Goal: Obtain resource: Download file/media

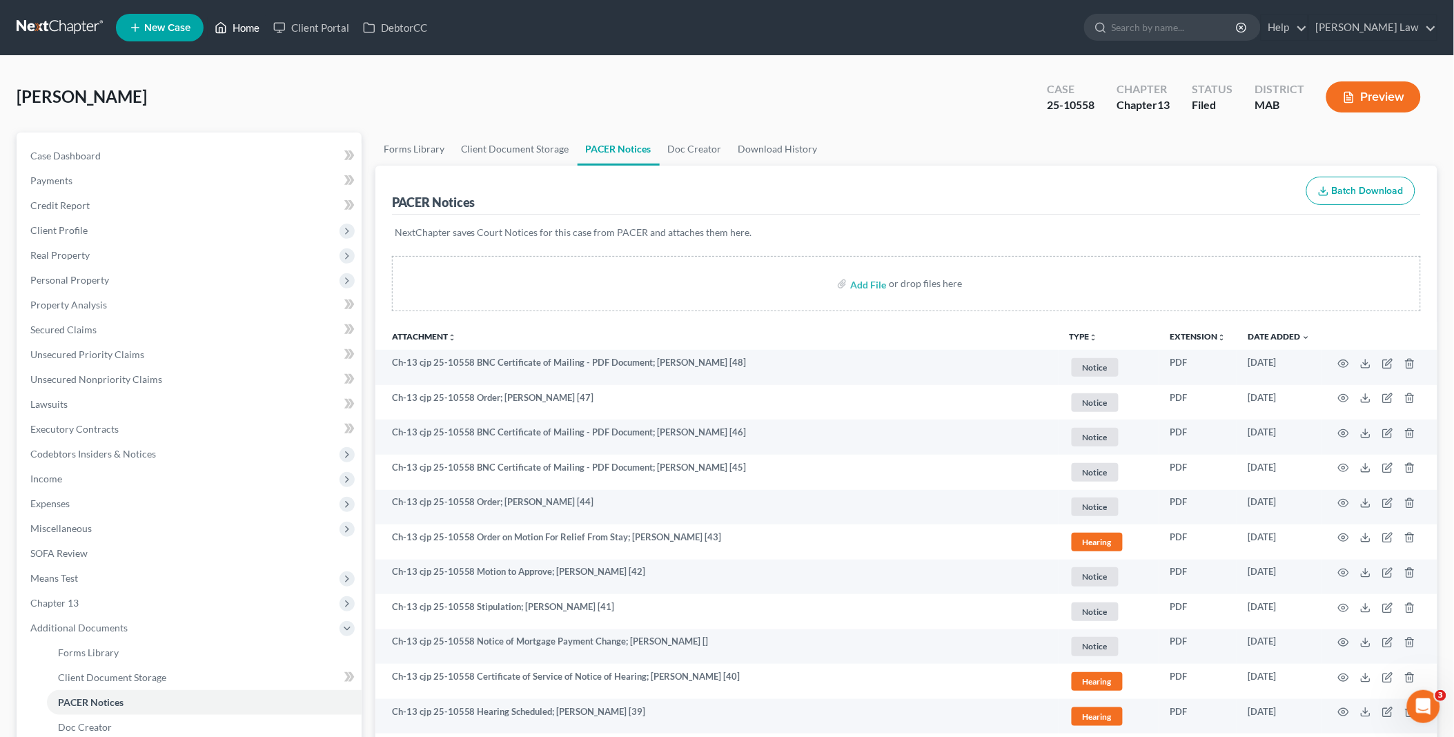
click at [247, 26] on link "Home" at bounding box center [237, 27] width 59 height 25
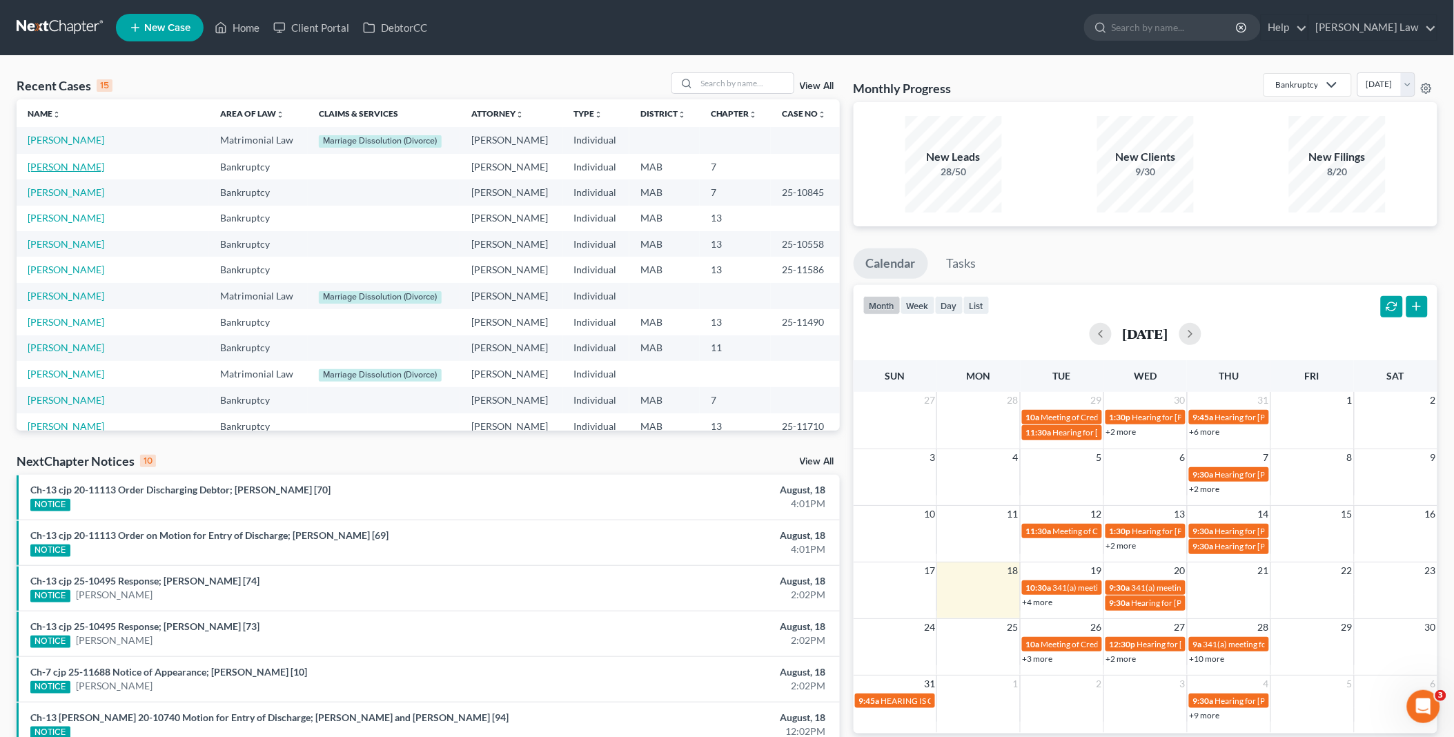
click at [55, 161] on link "[PERSON_NAME]" at bounding box center [66, 167] width 77 height 12
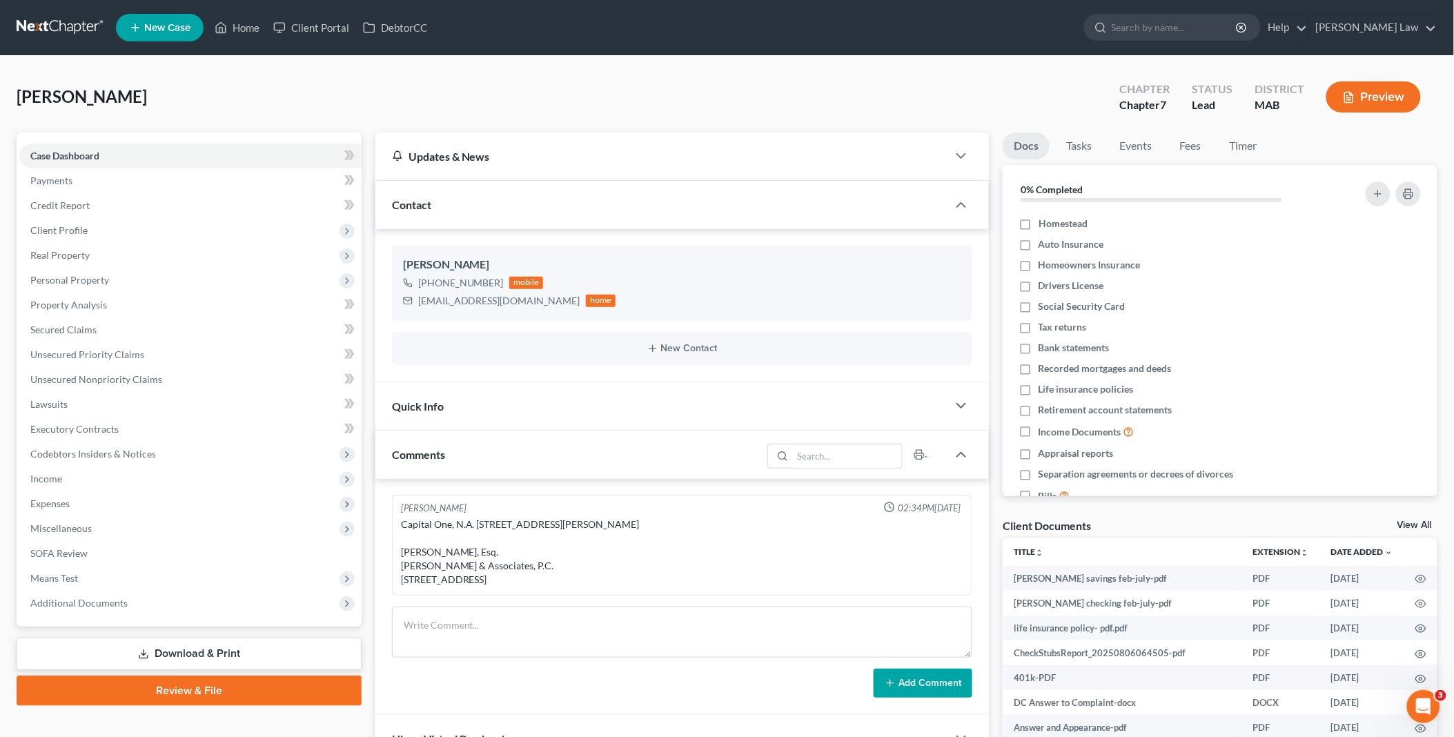
click at [1412, 519] on div "Client Documents View All" at bounding box center [1219, 528] width 435 height 20
click at [1422, 524] on link "View All" at bounding box center [1414, 525] width 34 height 10
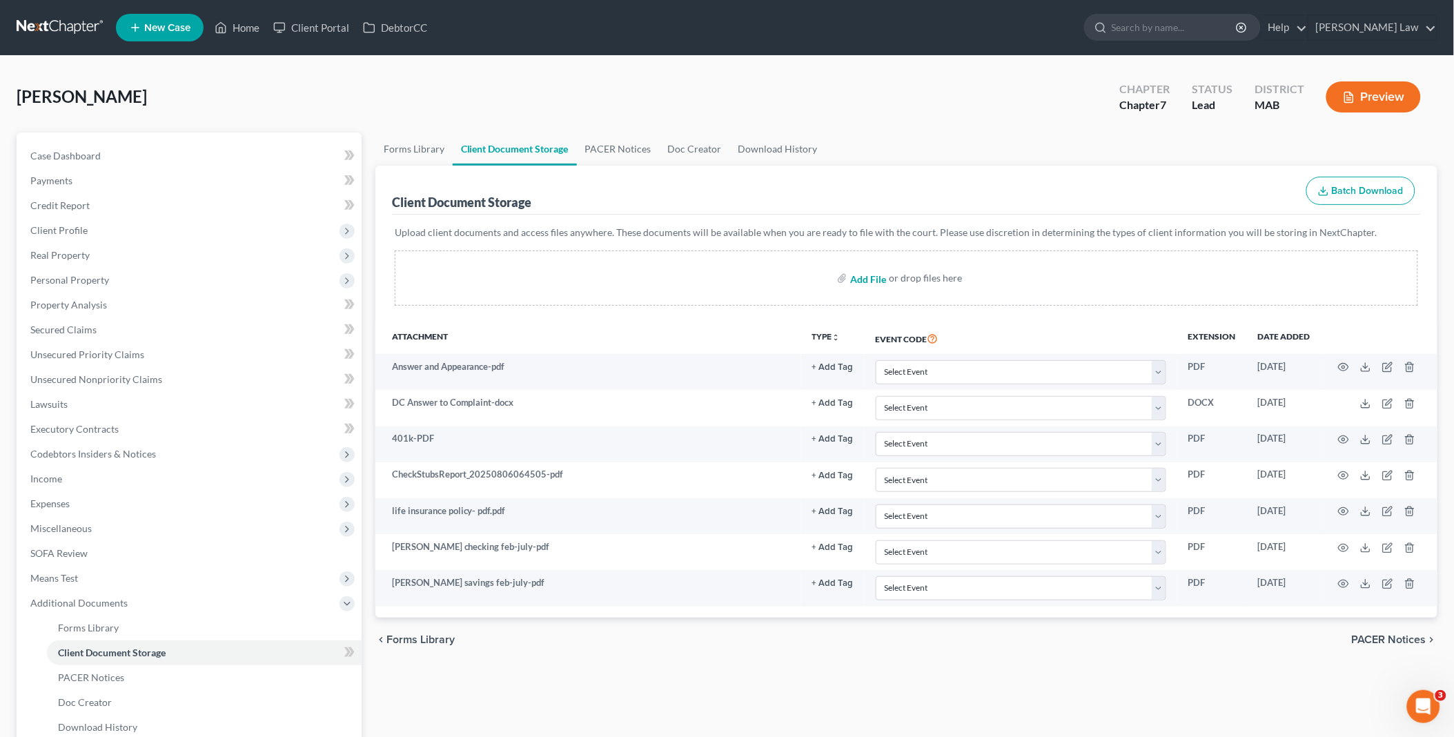
click at [866, 278] on input "file" at bounding box center [866, 278] width 33 height 25
type input "C:\fakepath\[PERSON_NAME] homestead.pdf"
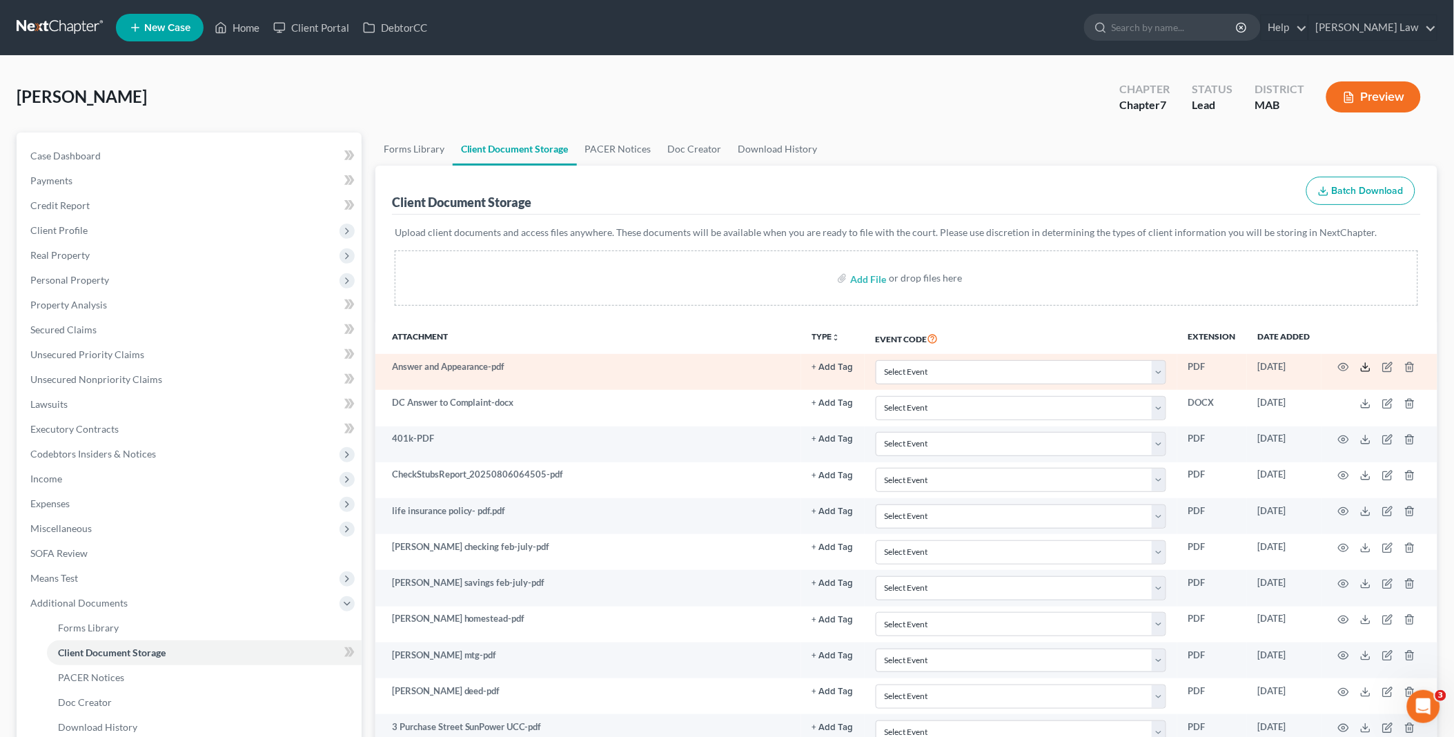
click at [1365, 367] on line at bounding box center [1365, 366] width 0 height 6
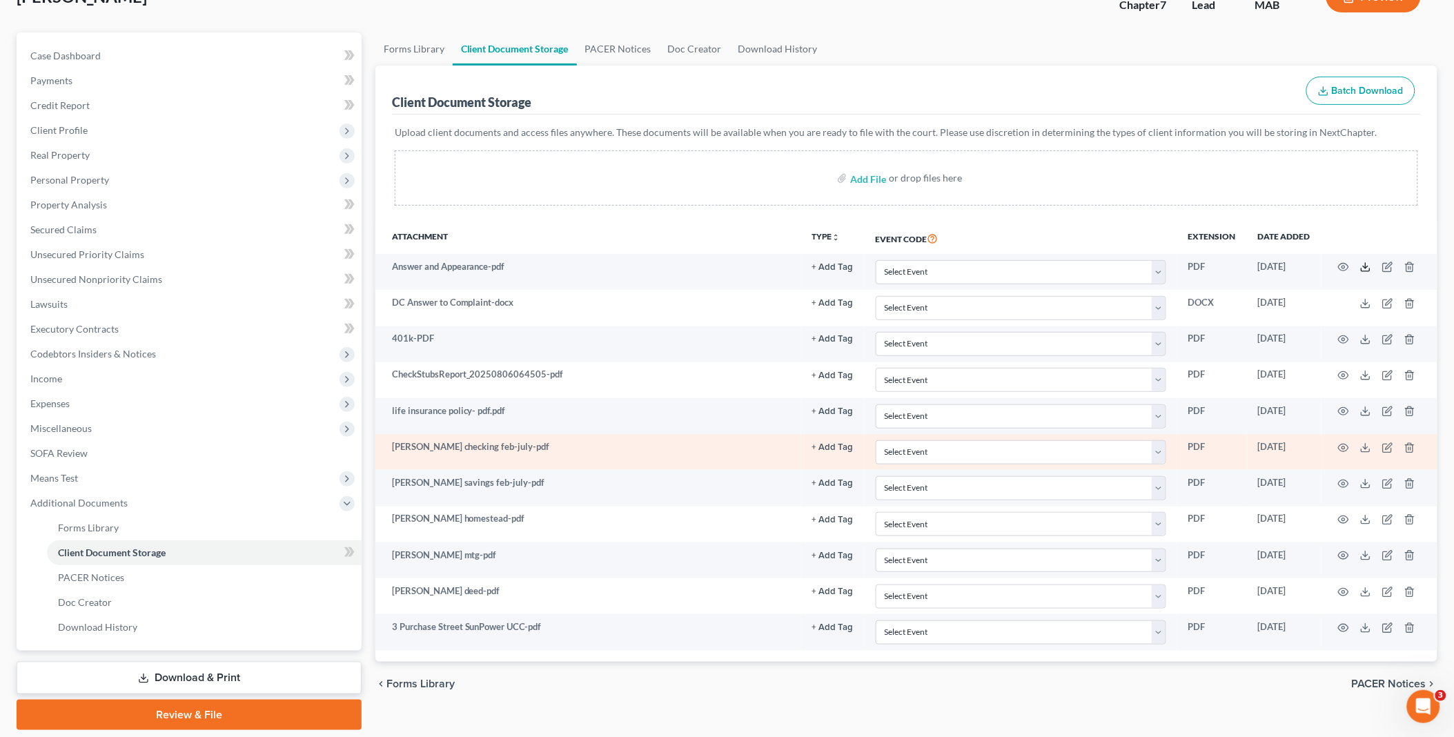
scroll to position [143, 0]
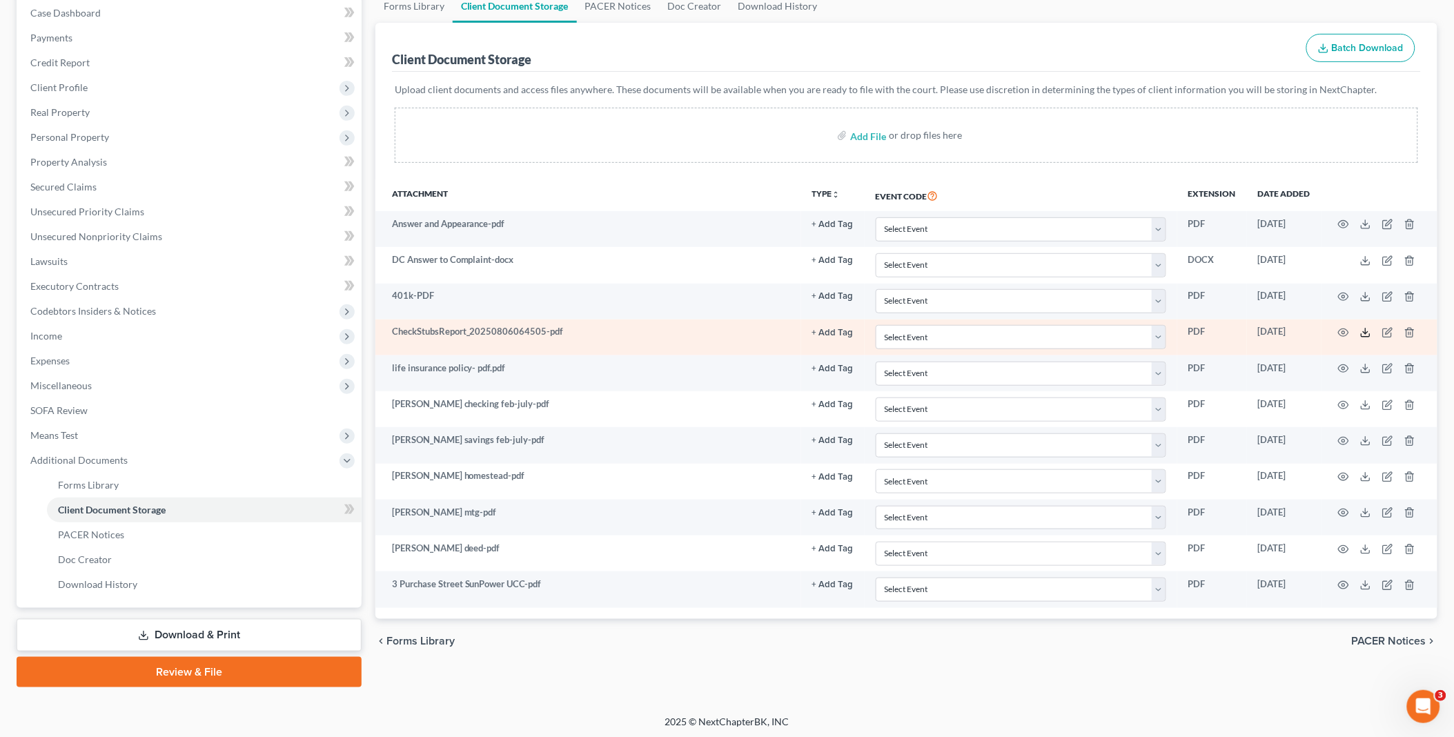
click at [1368, 330] on icon at bounding box center [1365, 332] width 11 height 11
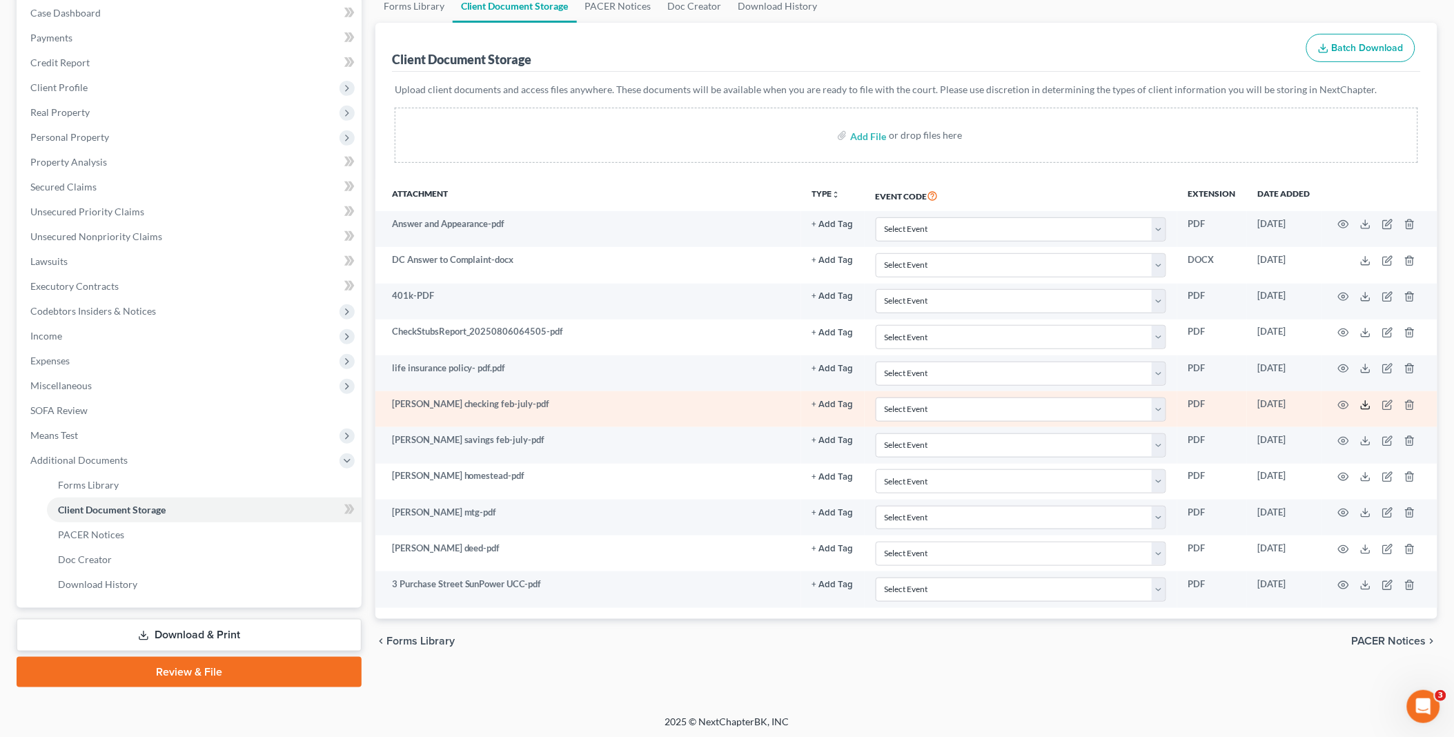
click at [1367, 407] on icon at bounding box center [1365, 404] width 11 height 11
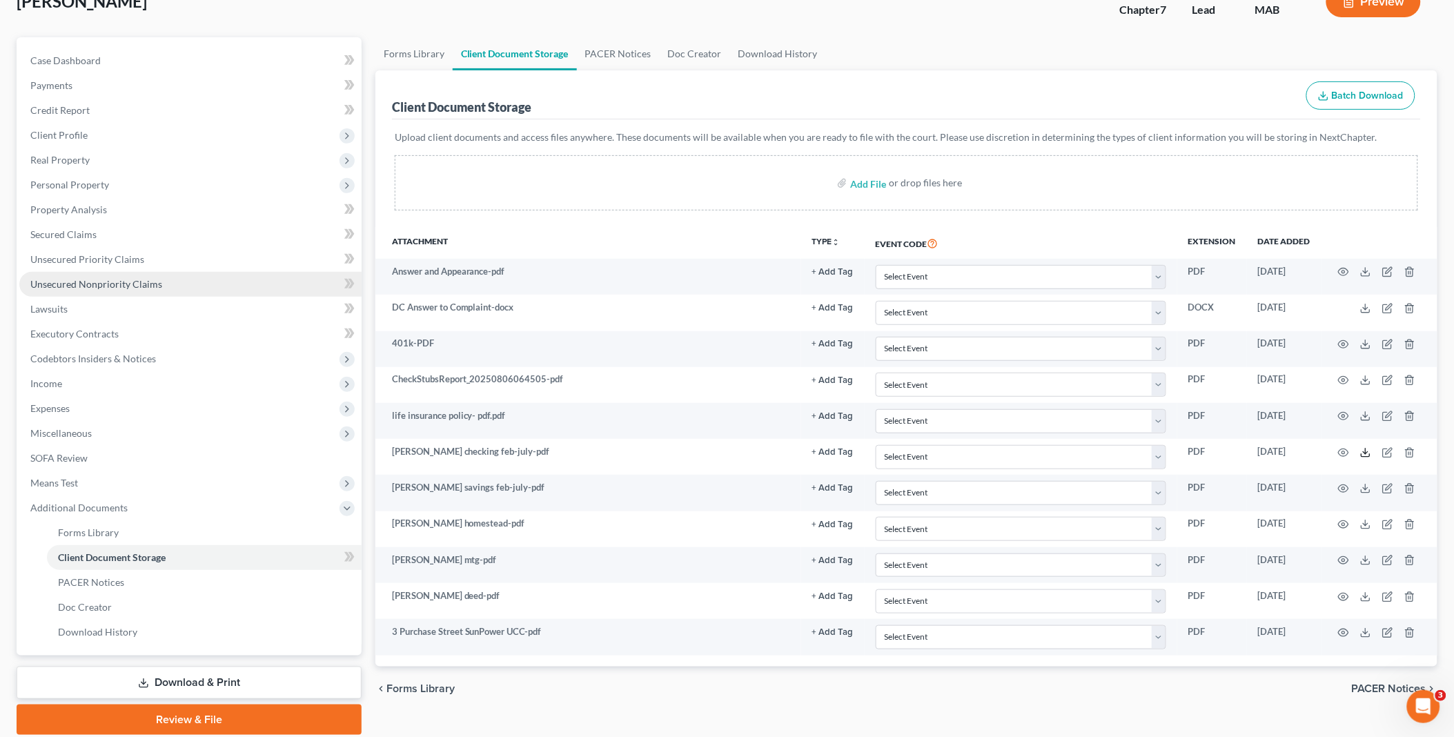
scroll to position [0, 0]
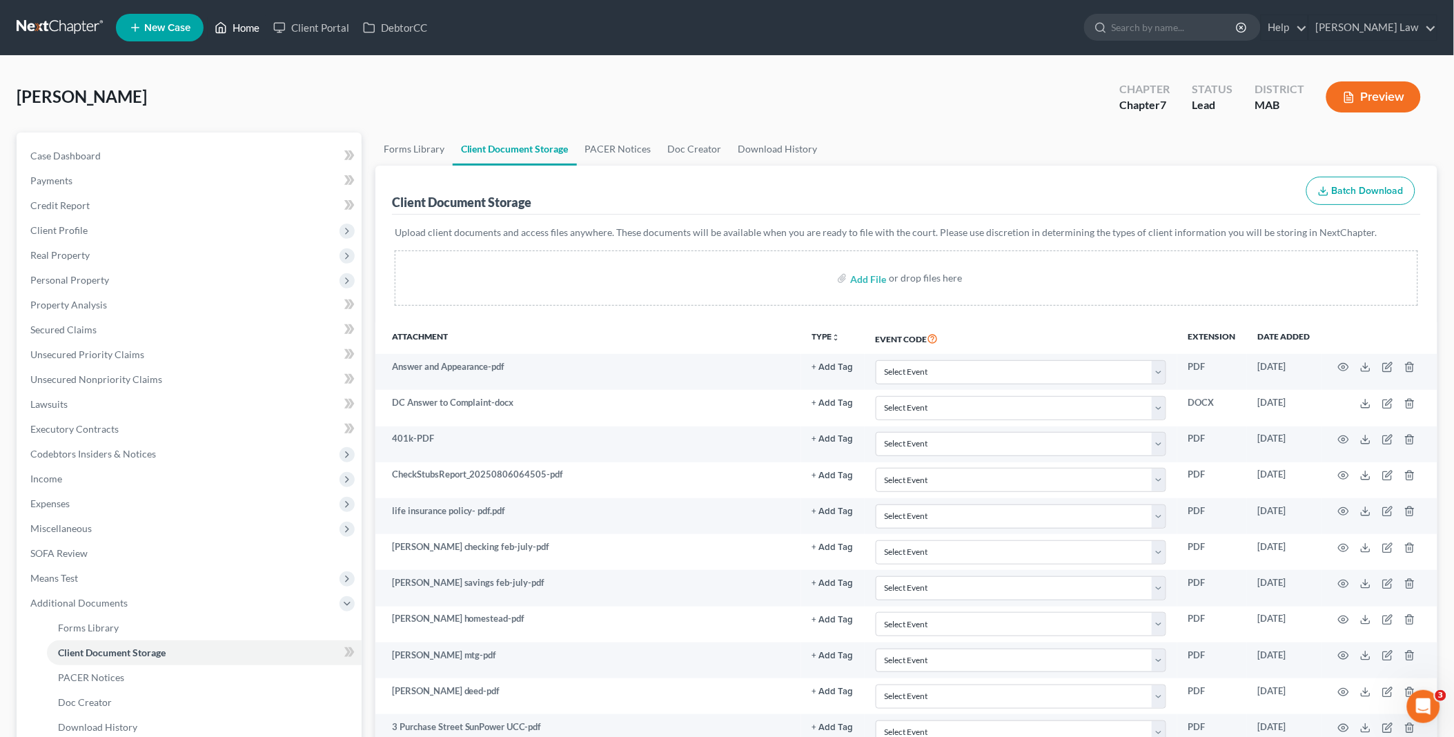
click at [243, 24] on link "Home" at bounding box center [237, 27] width 59 height 25
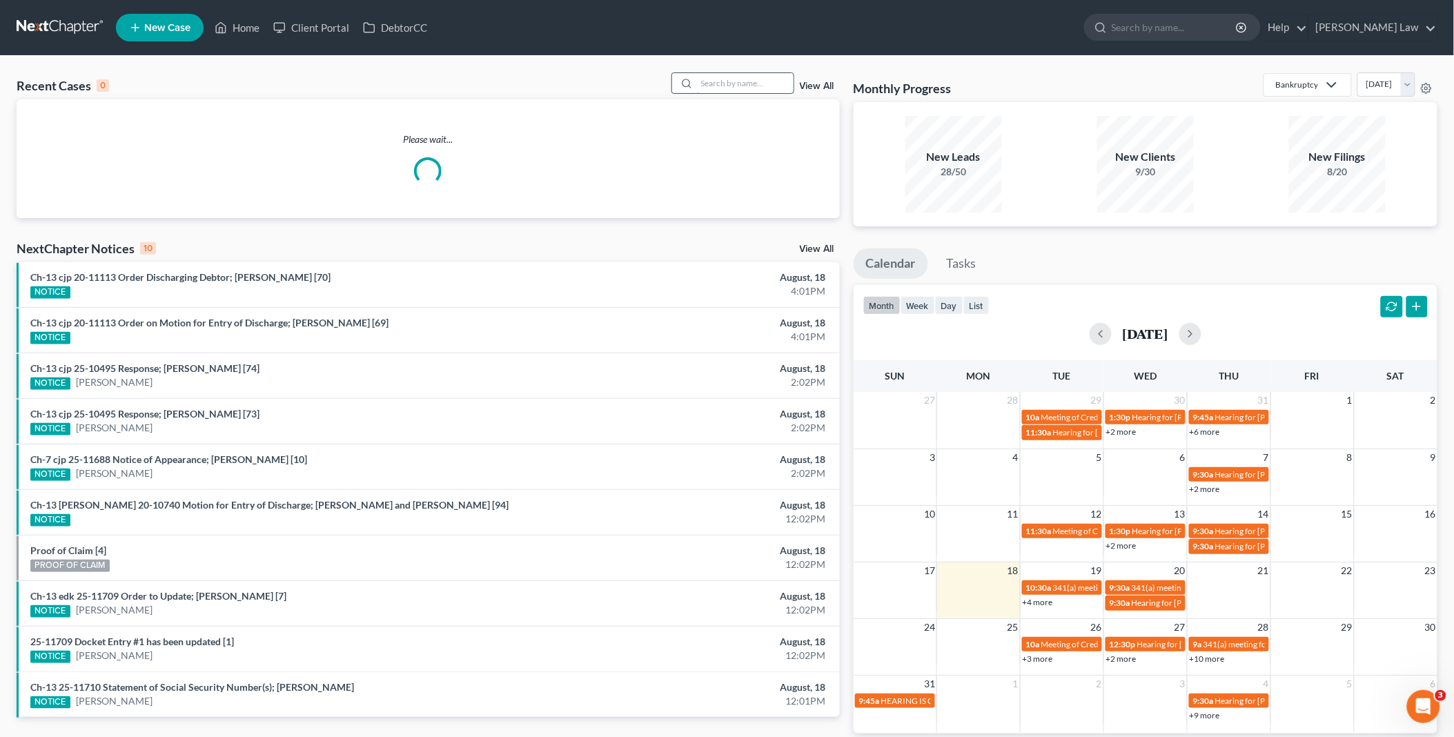
click at [715, 86] on input "search" at bounding box center [745, 83] width 97 height 20
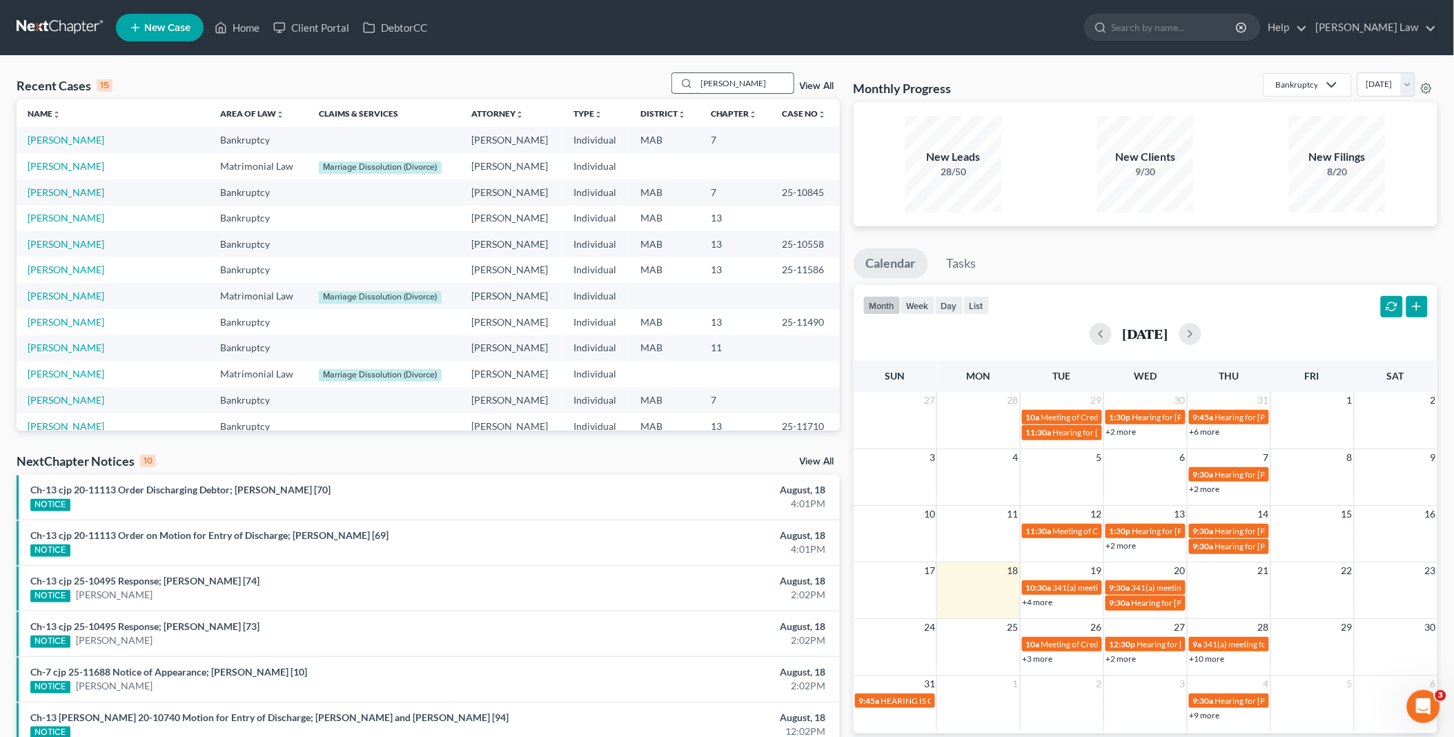
type input "[PERSON_NAME]"
click at [61, 246] on link "[PERSON_NAME]" at bounding box center [66, 244] width 77 height 12
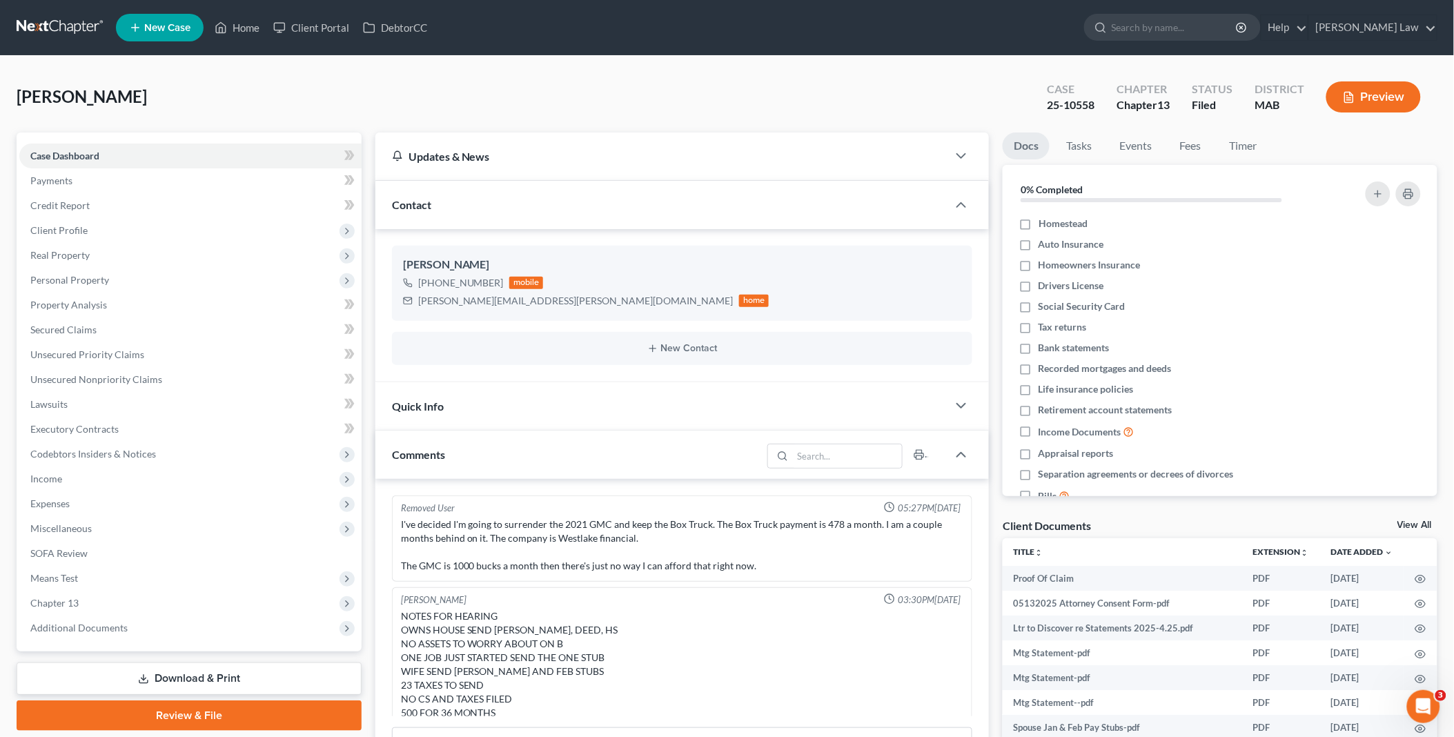
scroll to position [113, 0]
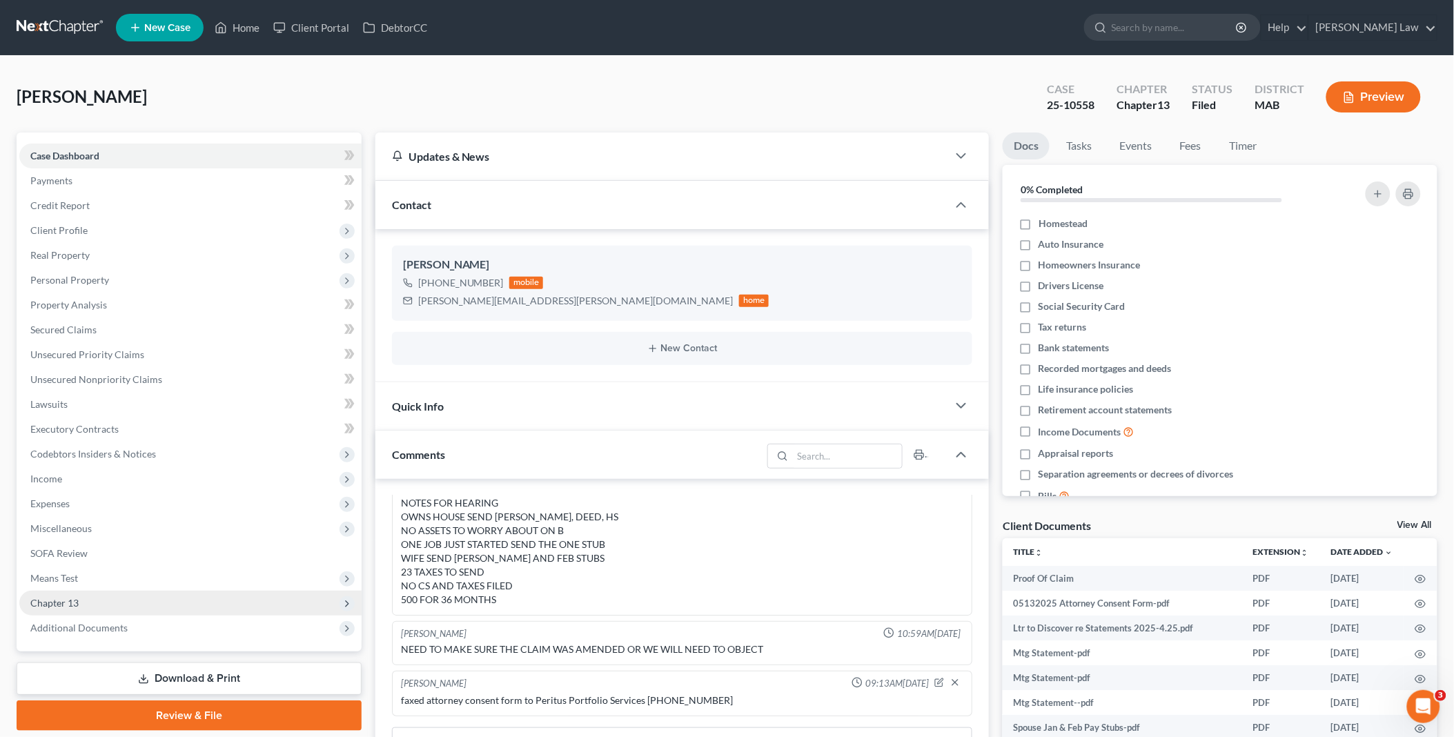
click at [74, 603] on span "Chapter 13" at bounding box center [54, 603] width 48 height 12
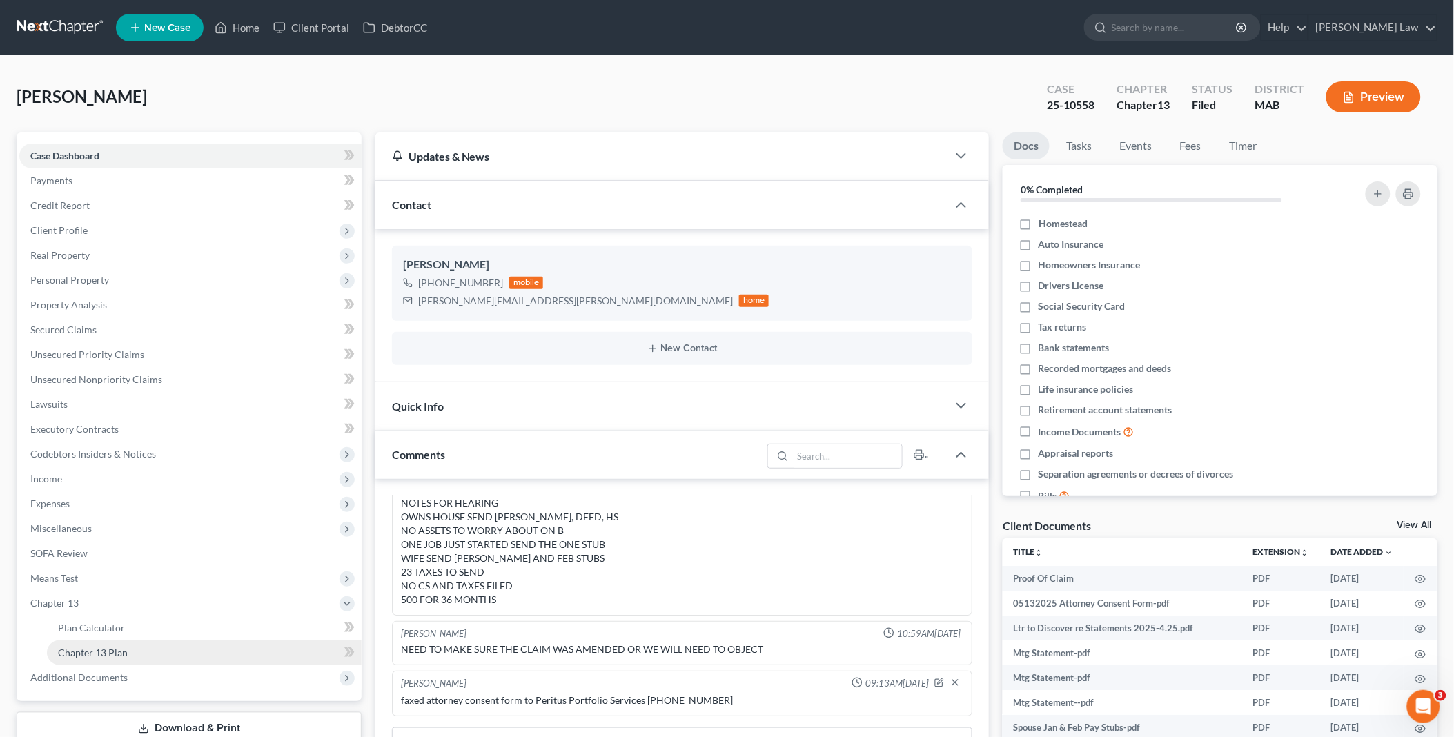
click at [116, 654] on span "Chapter 13 Plan" at bounding box center [93, 652] width 70 height 12
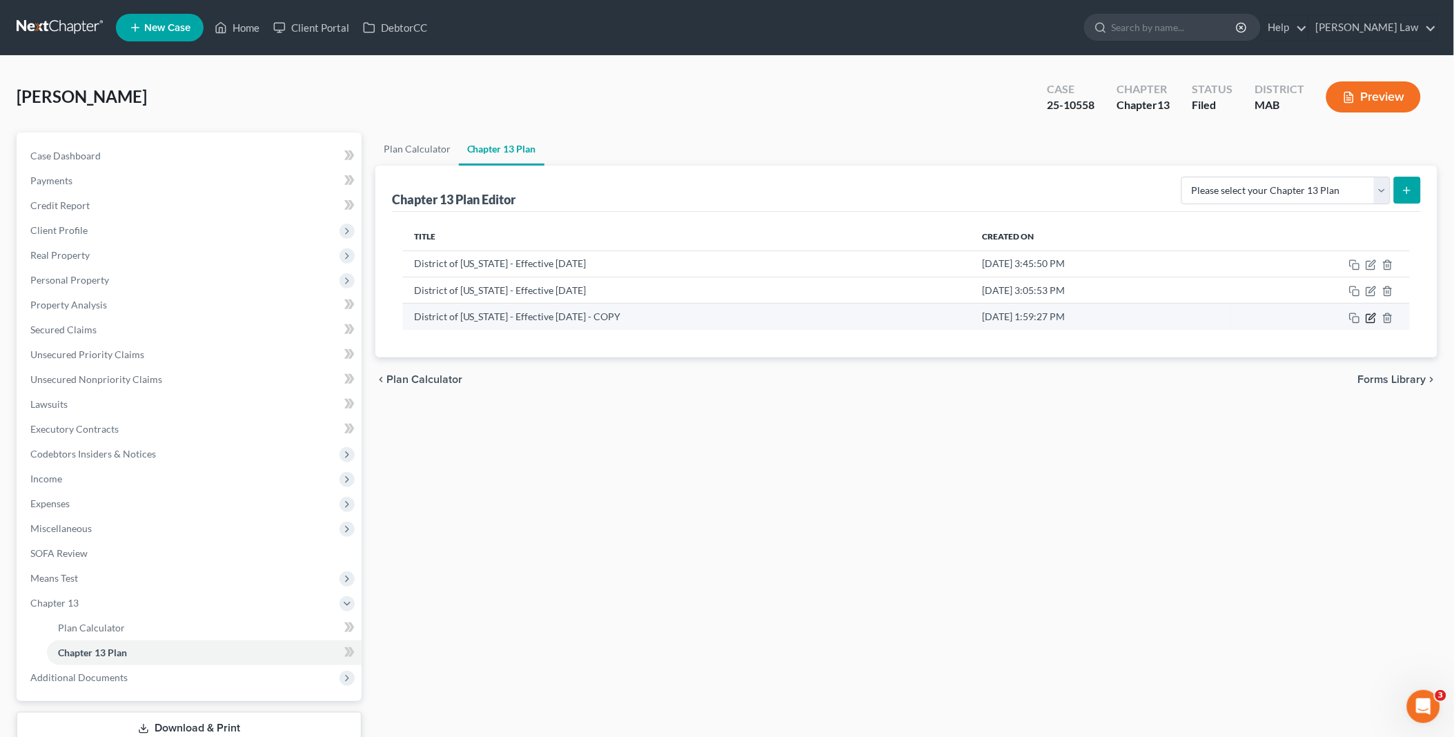
click at [1369, 314] on icon "button" at bounding box center [1370, 318] width 11 height 11
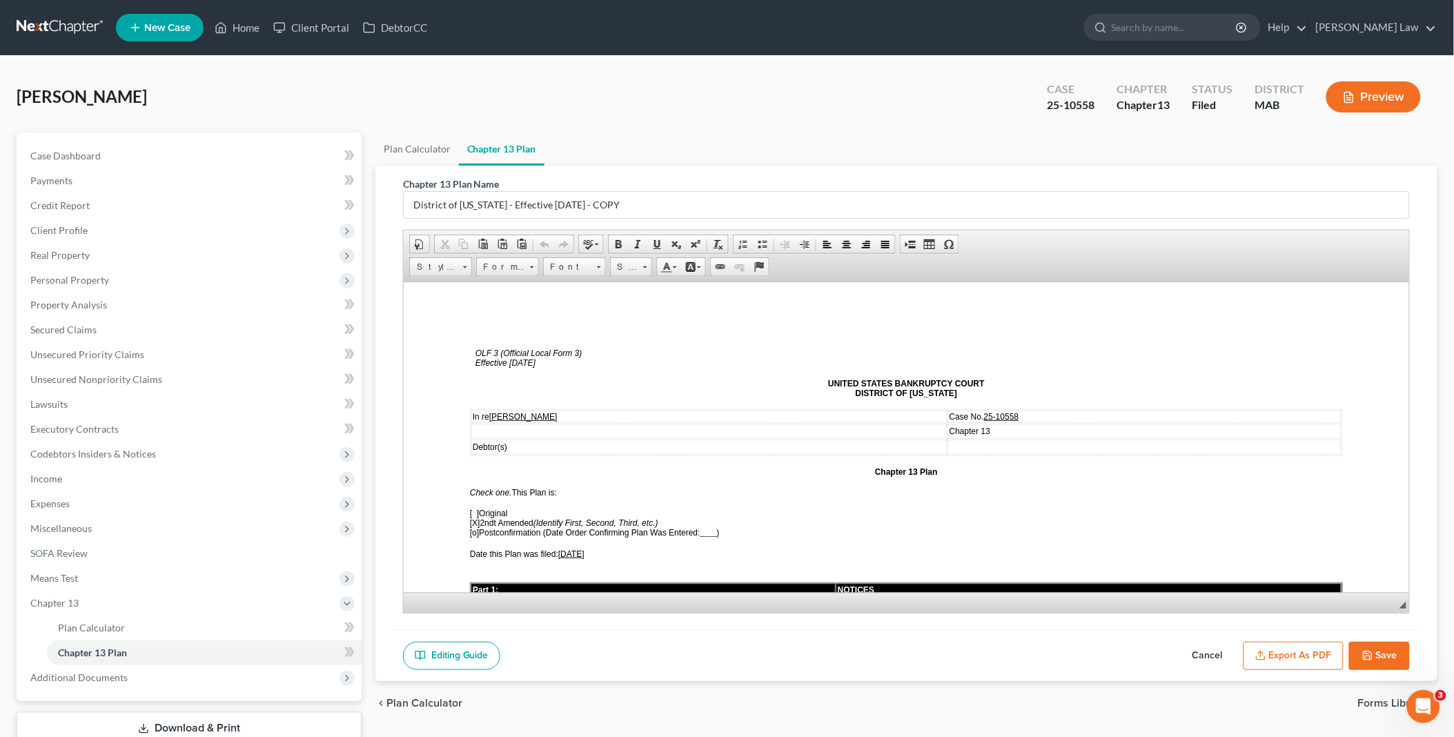
click at [1283, 657] on button "Export as PDF" at bounding box center [1293, 656] width 100 height 29
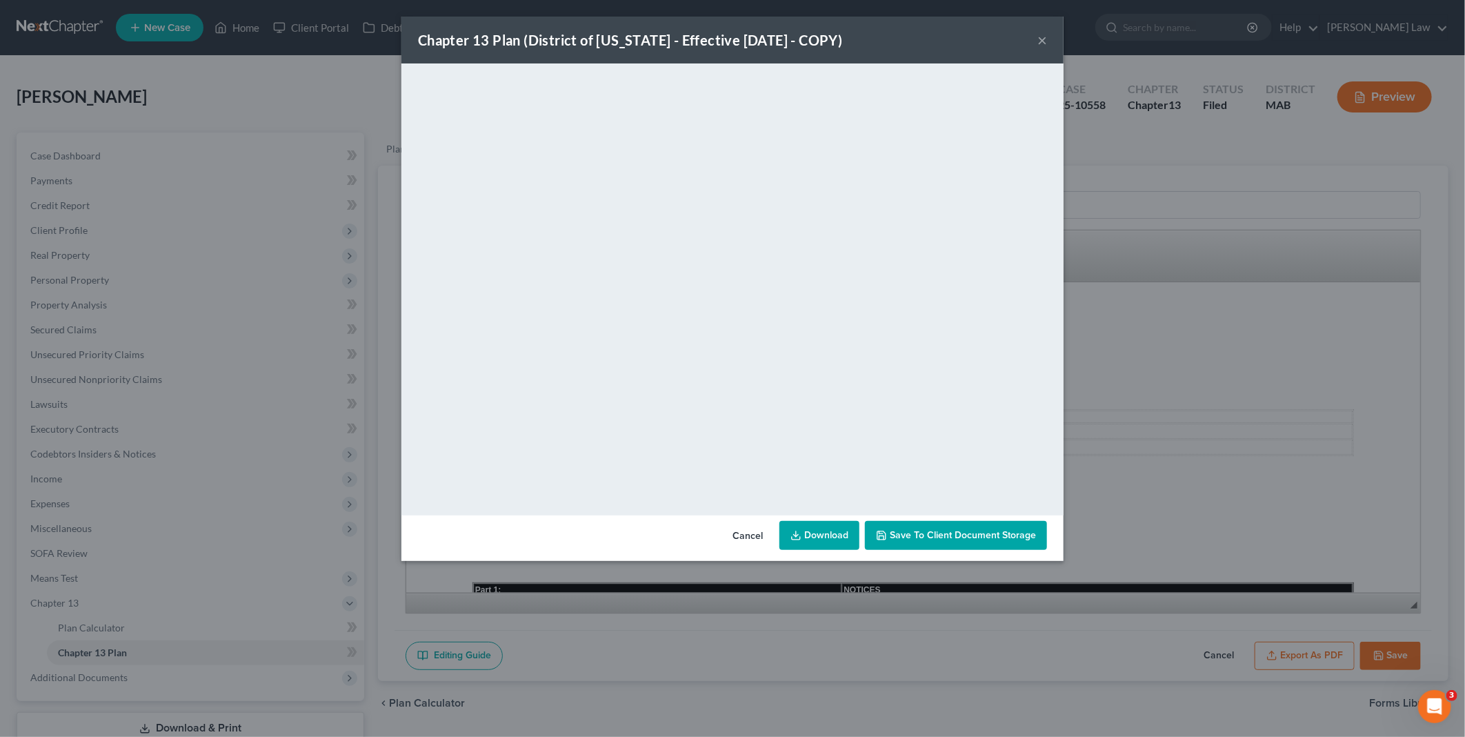
click at [822, 530] on link "Download" at bounding box center [820, 535] width 80 height 29
click at [753, 530] on button "Cancel" at bounding box center [748, 536] width 52 height 28
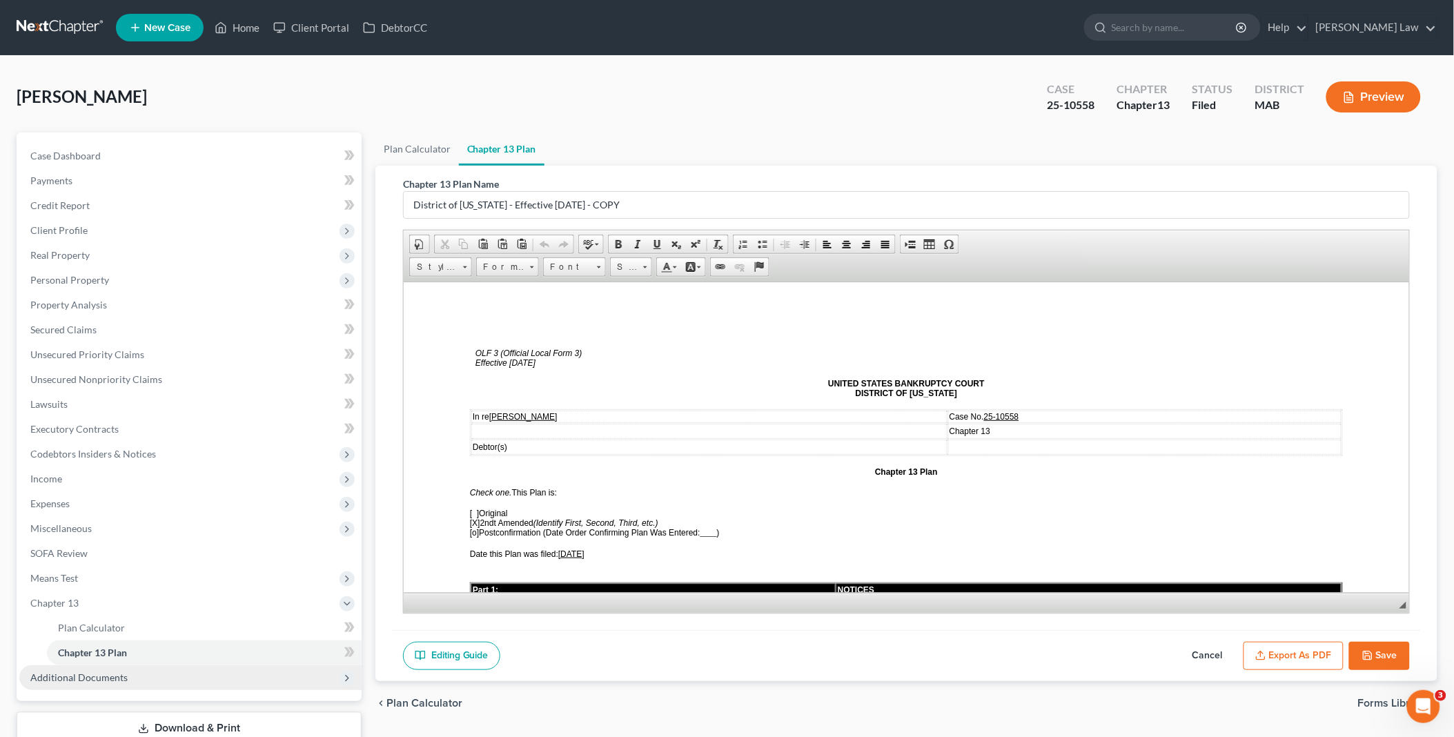
click at [139, 683] on span "Additional Documents" at bounding box center [190, 677] width 342 height 25
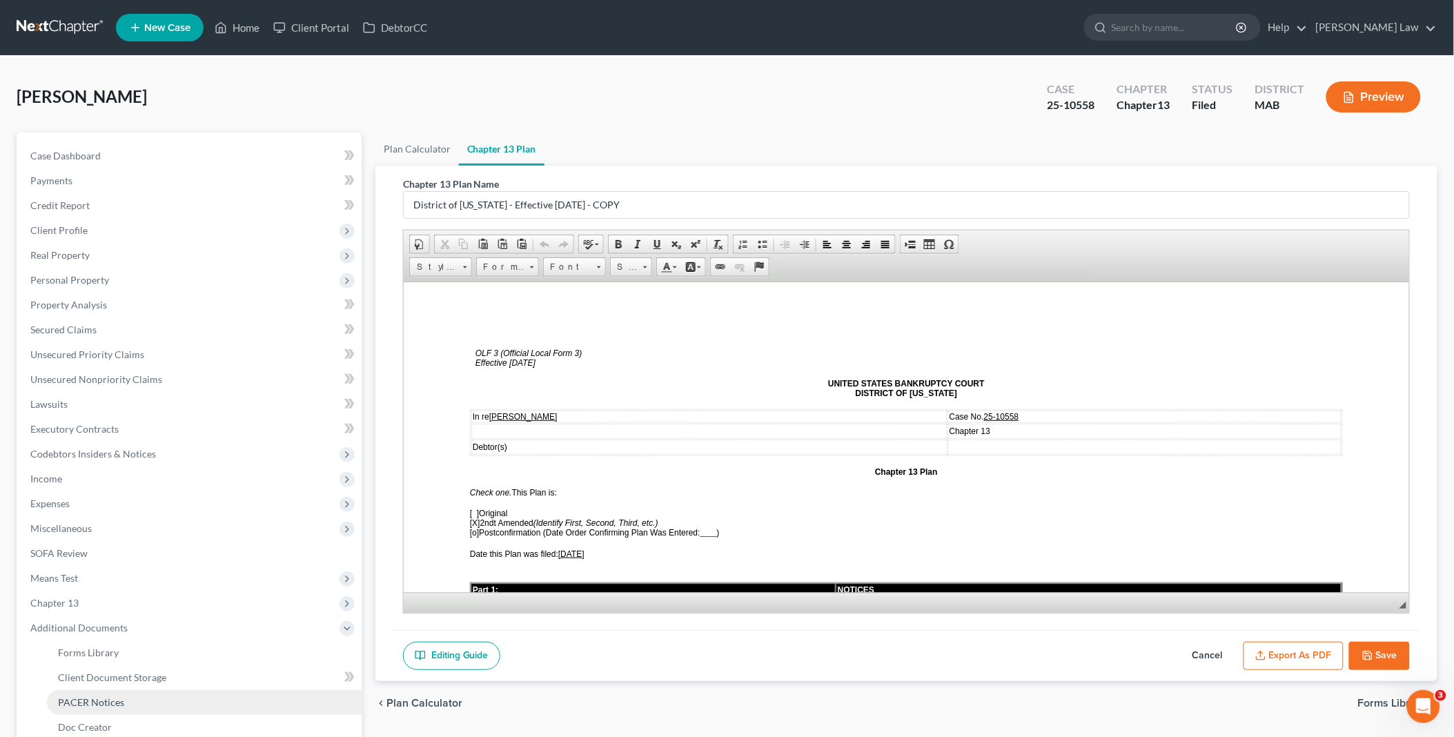
click at [128, 697] on link "PACER Notices" at bounding box center [204, 702] width 315 height 25
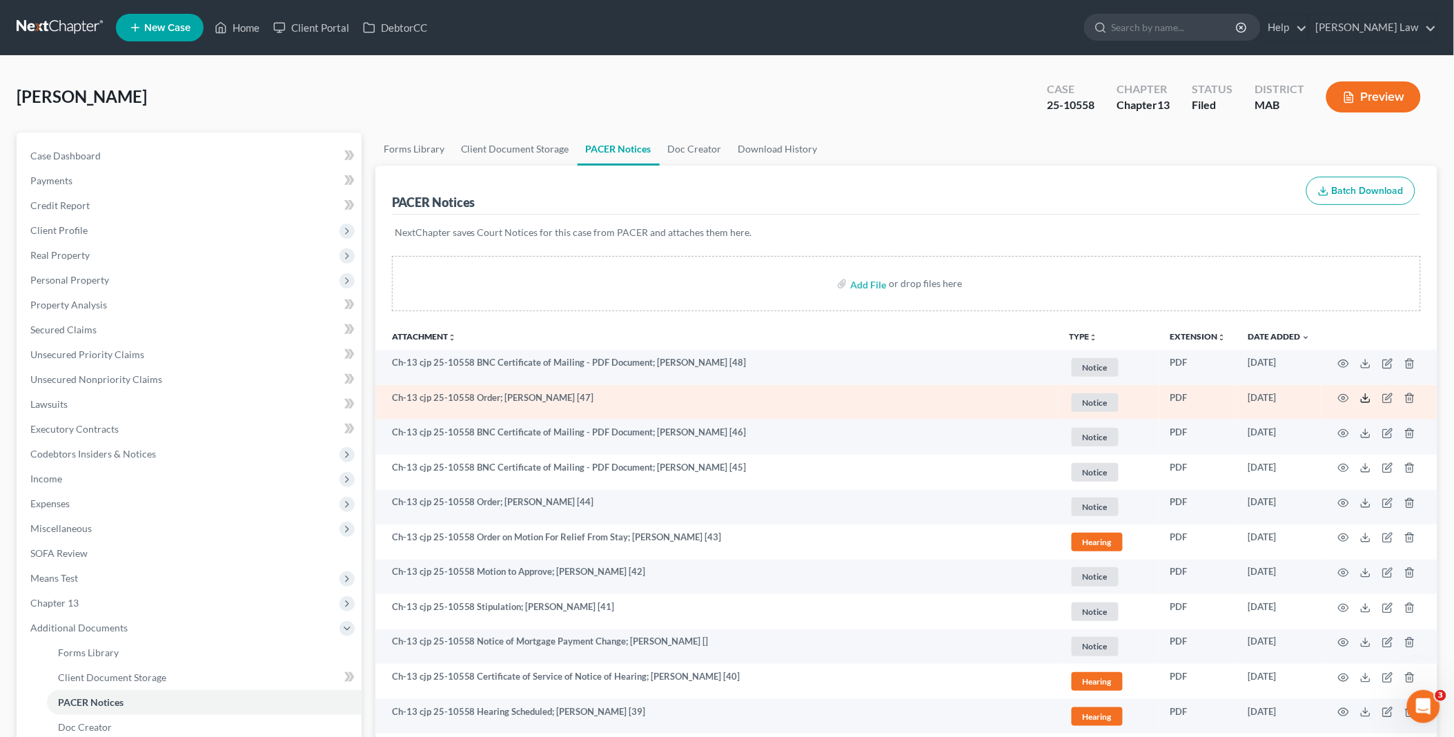
click at [1368, 397] on polyline at bounding box center [1365, 398] width 5 height 2
